Goal: Information Seeking & Learning: Compare options

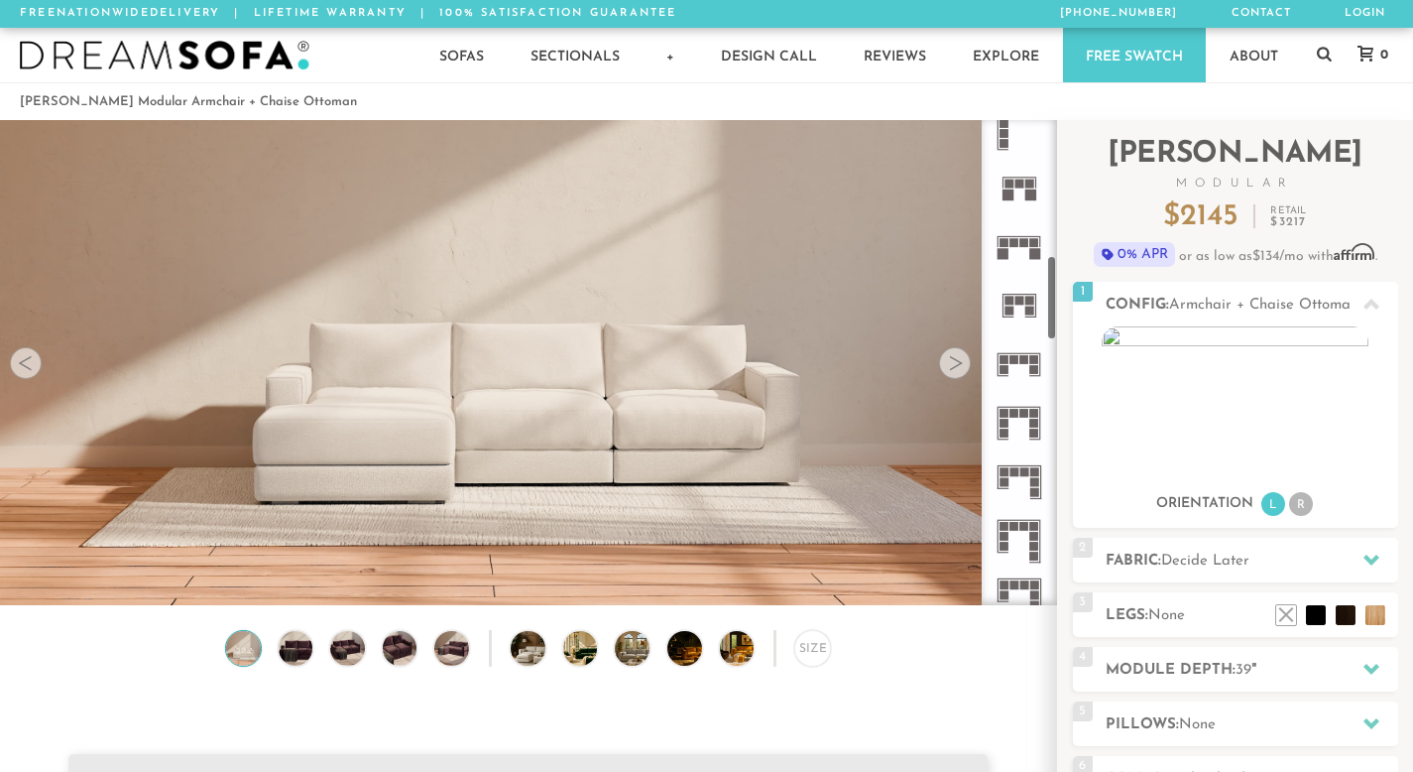
scroll to position [786, 0]
click at [1034, 358] on rect at bounding box center [1034, 359] width 9 height 9
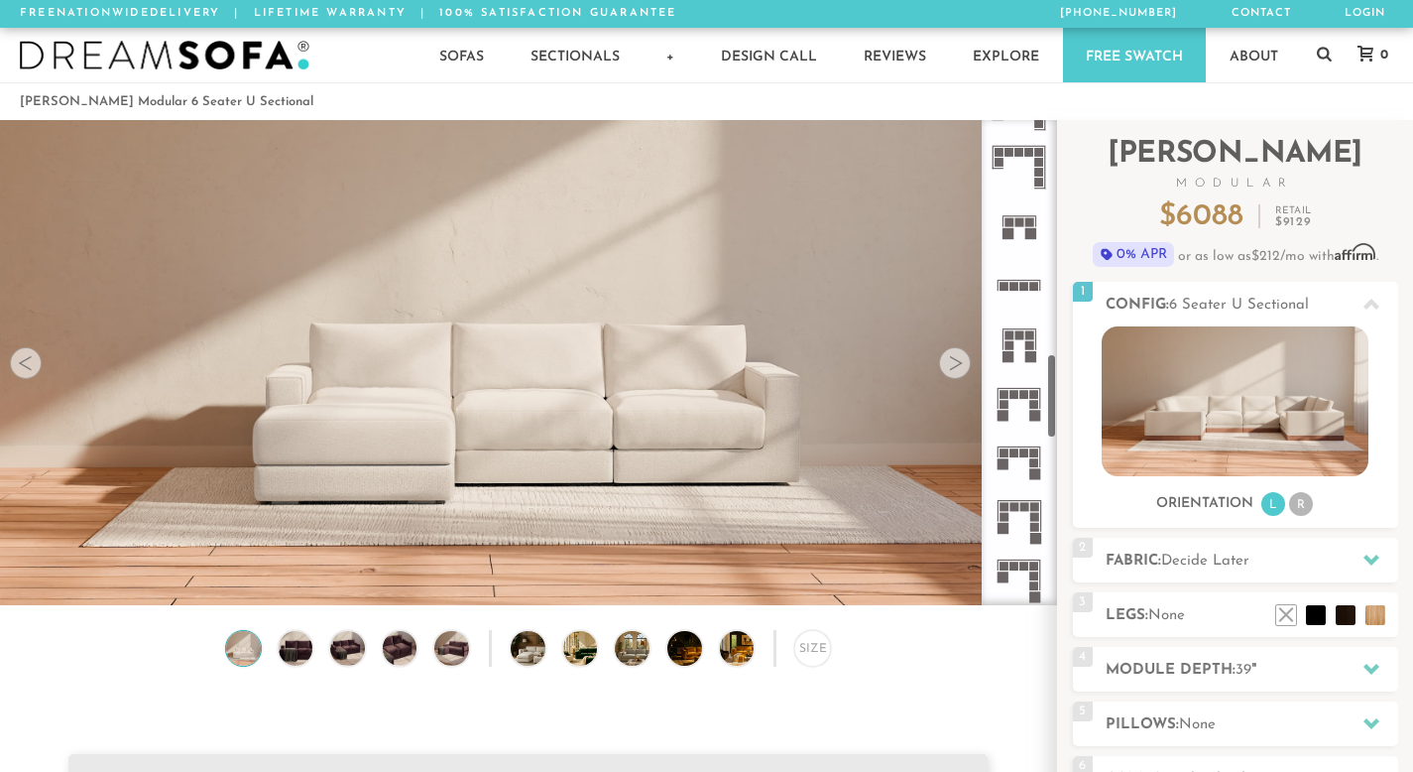
scroll to position [1344, 0]
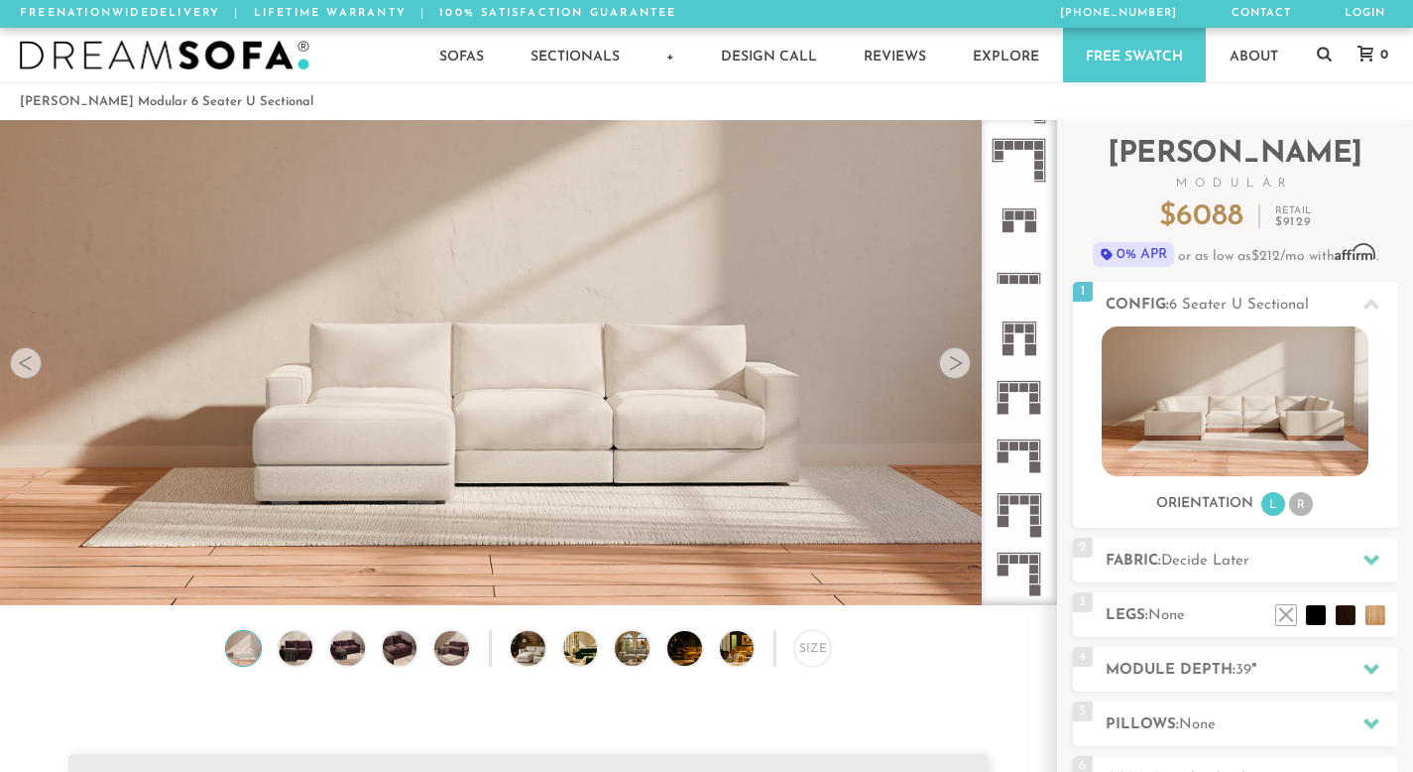
click at [1028, 461] on icon at bounding box center [1019, 454] width 59 height 59
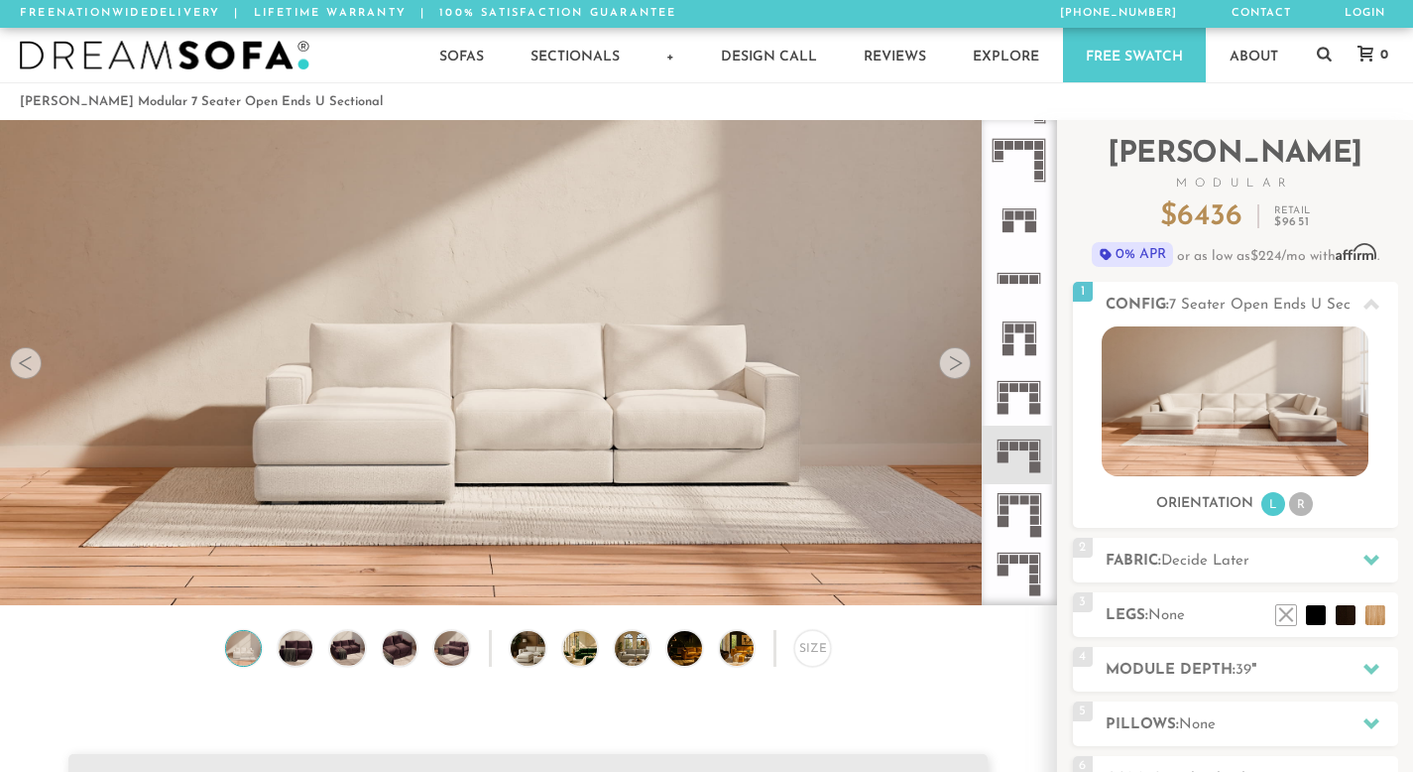
click at [1035, 395] on rect at bounding box center [1034, 397] width 9 height 9
click at [1024, 350] on icon at bounding box center [1019, 336] width 59 height 59
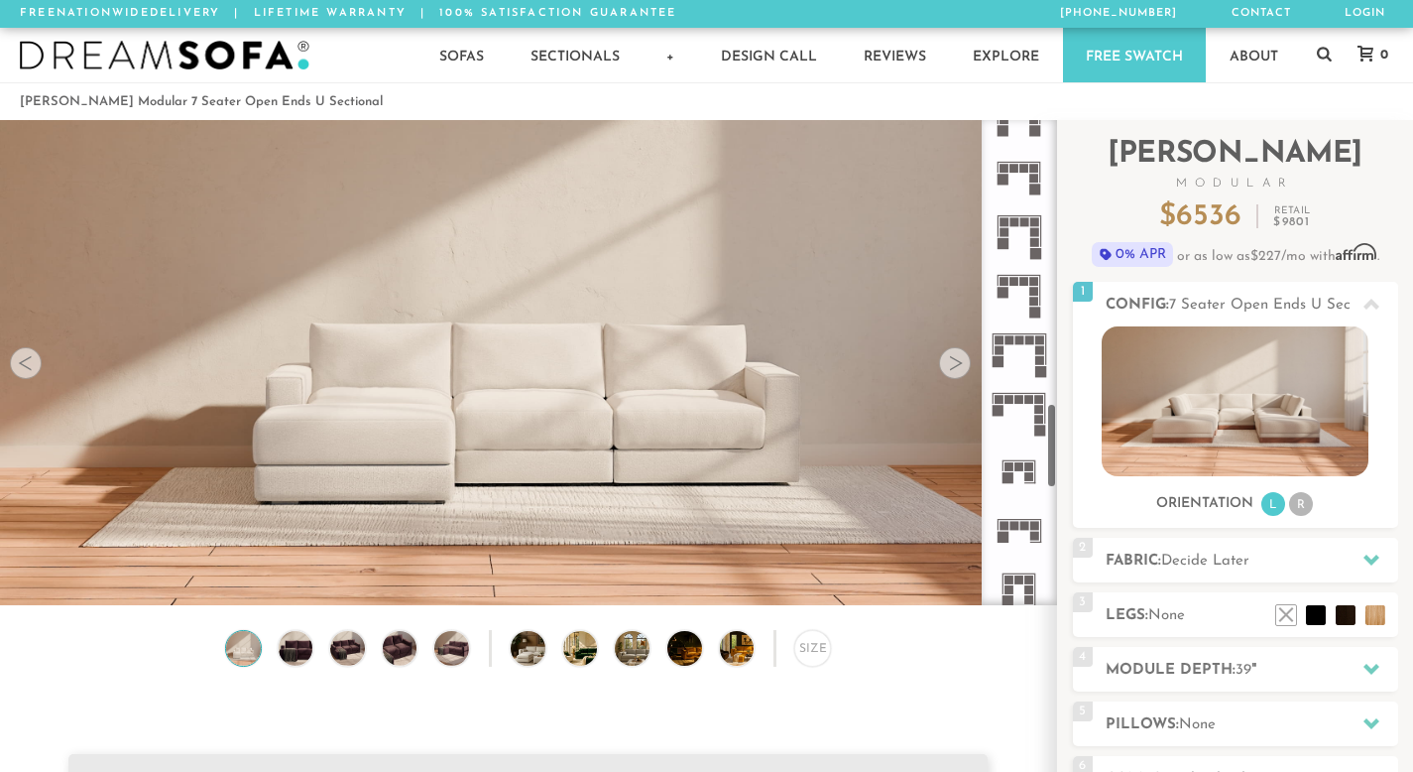
scroll to position [1629, 0]
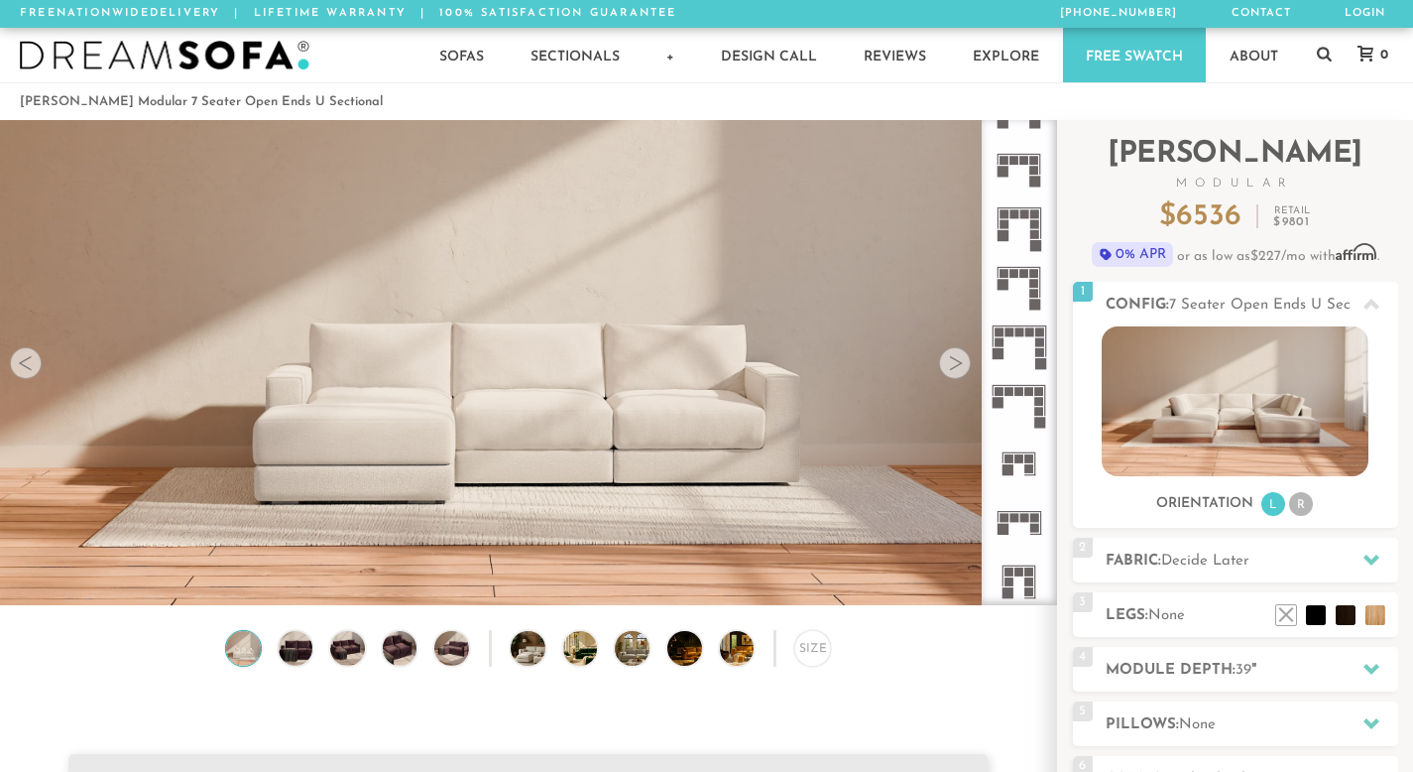
click at [1024, 505] on icon at bounding box center [1019, 522] width 59 height 59
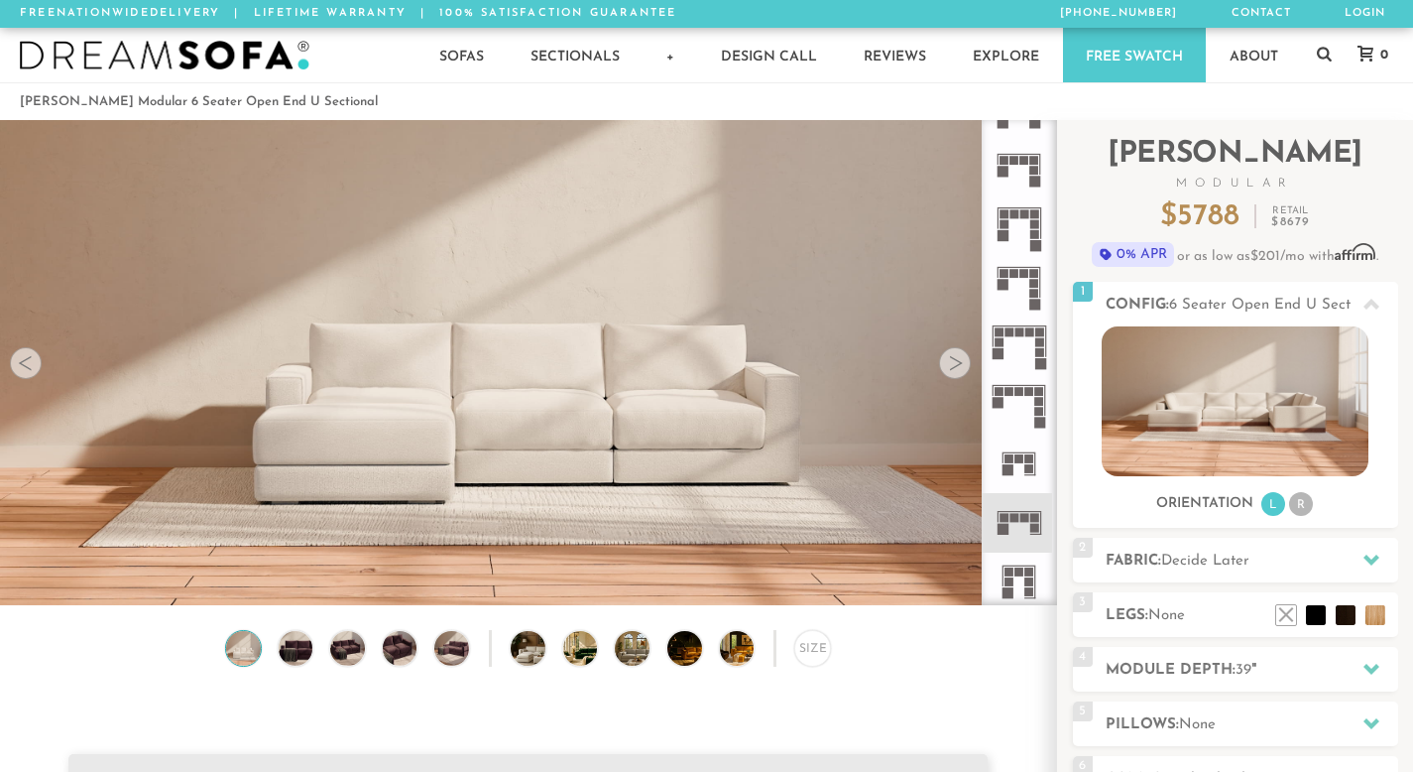
click at [1025, 518] on rect at bounding box center [1025, 517] width 9 height 9
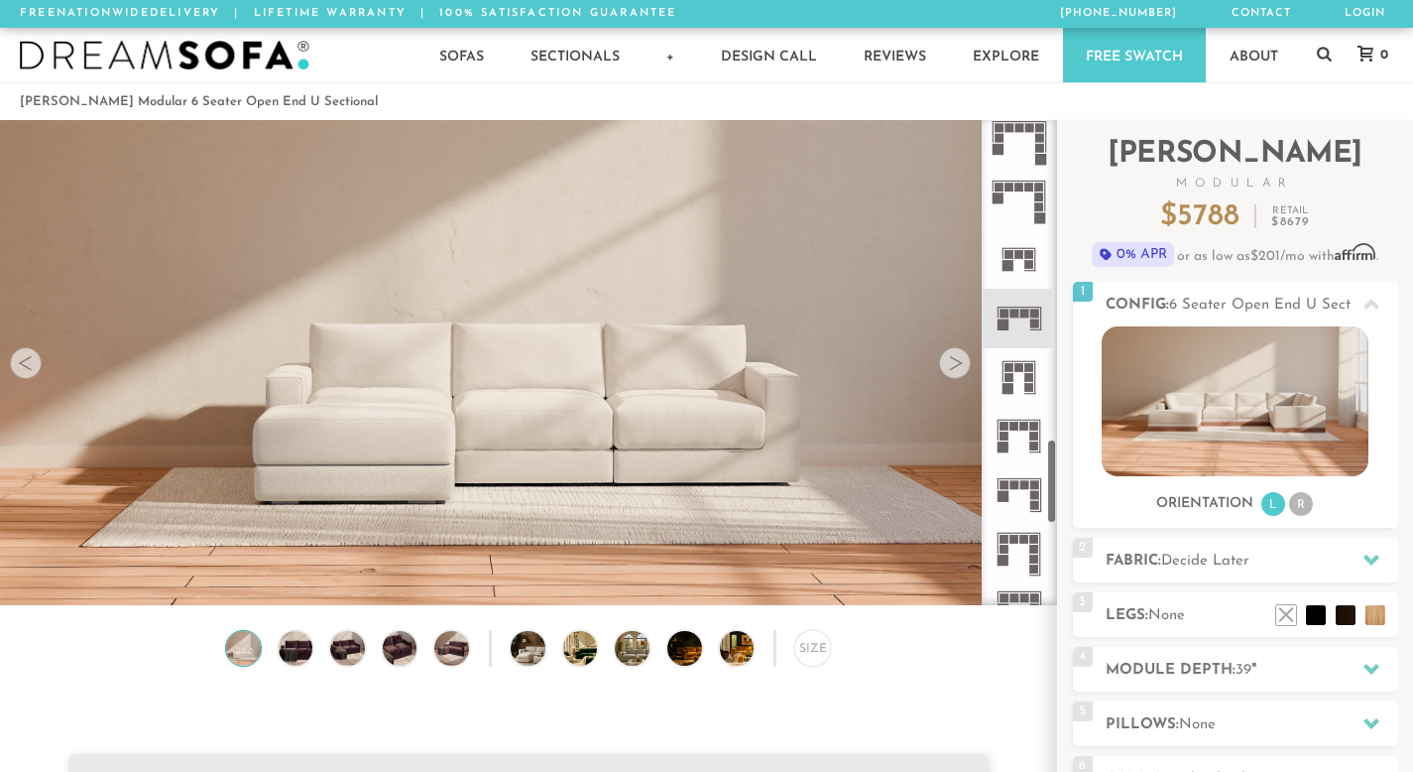
scroll to position [1836, 0]
